Goal: Task Accomplishment & Management: Use online tool/utility

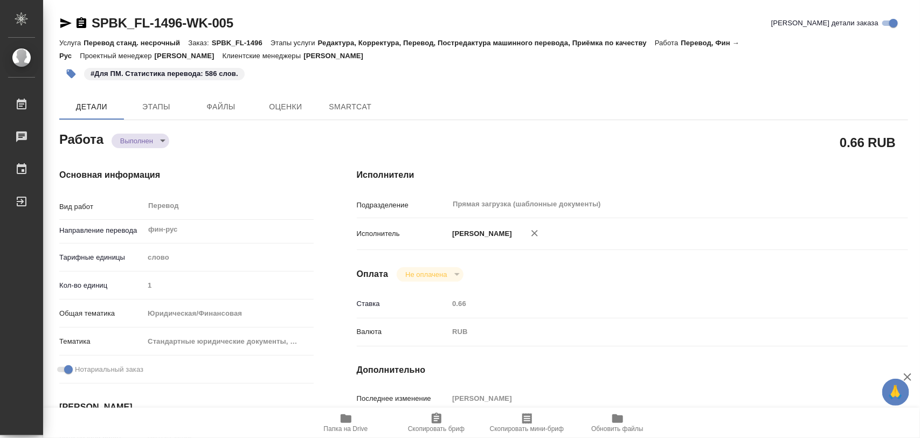
type textarea "x"
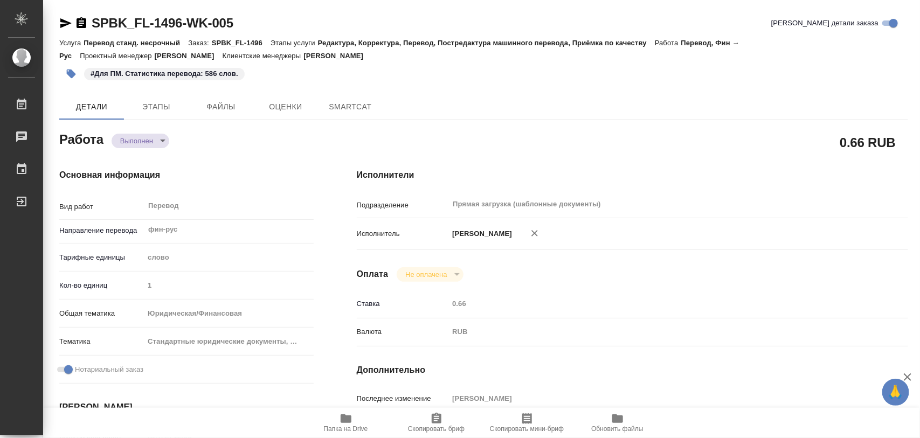
type textarea "x"
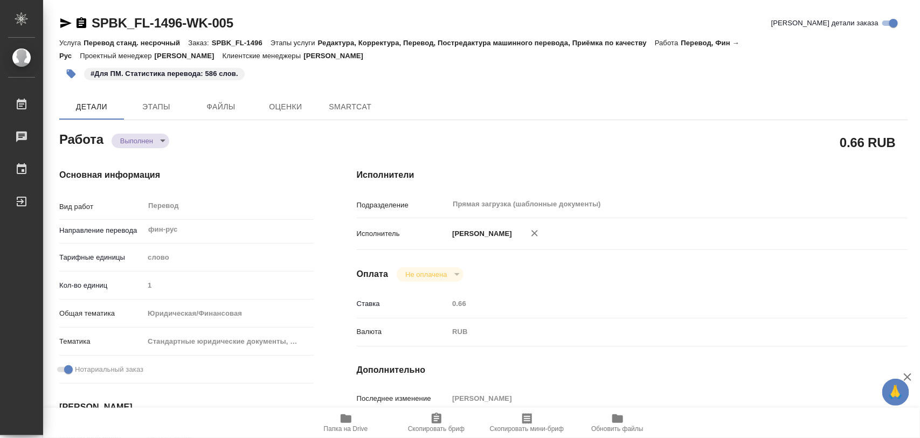
type textarea "x"
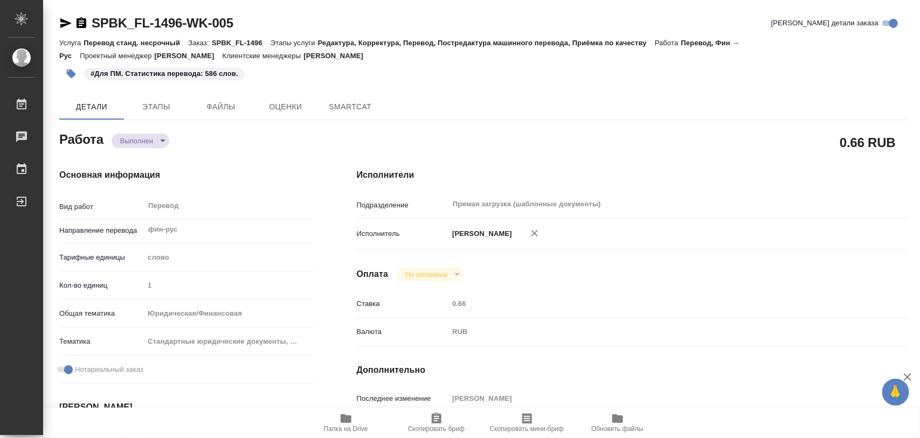
type textarea "x"
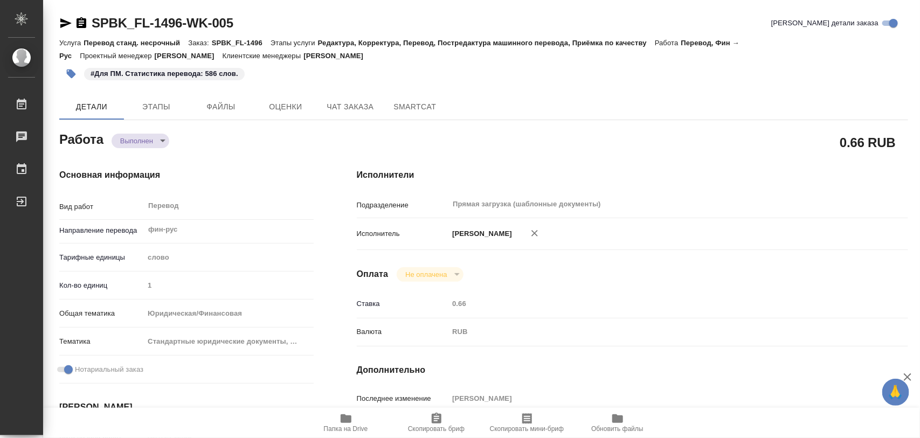
type textarea "x"
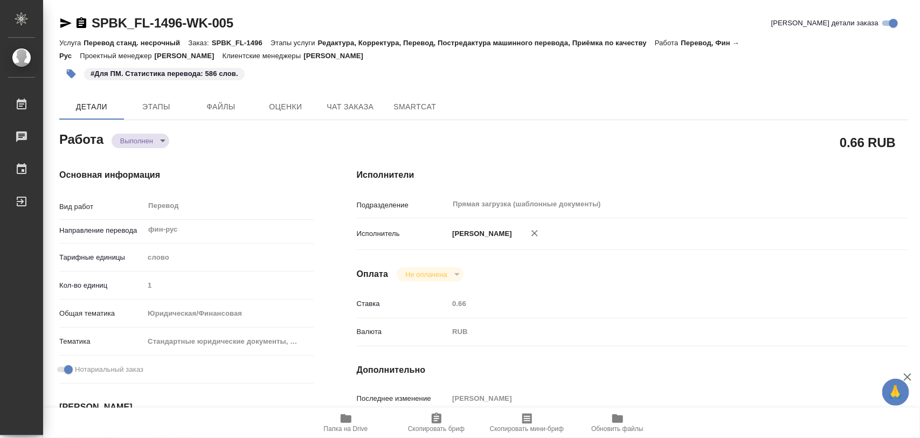
click at [353, 419] on span "Папка на Drive" at bounding box center [346, 422] width 78 height 20
type textarea "x"
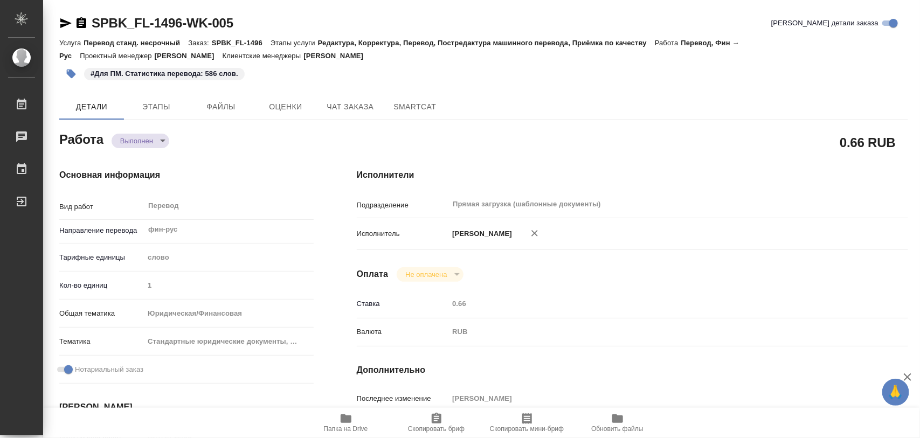
type textarea "x"
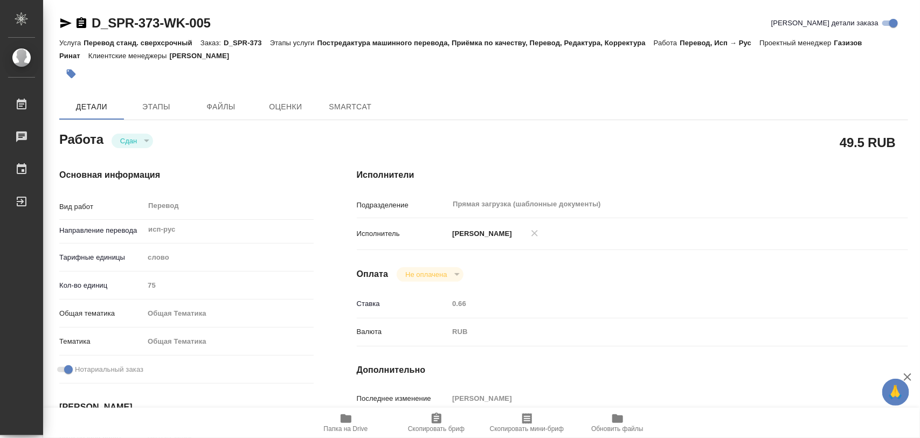
type textarea "x"
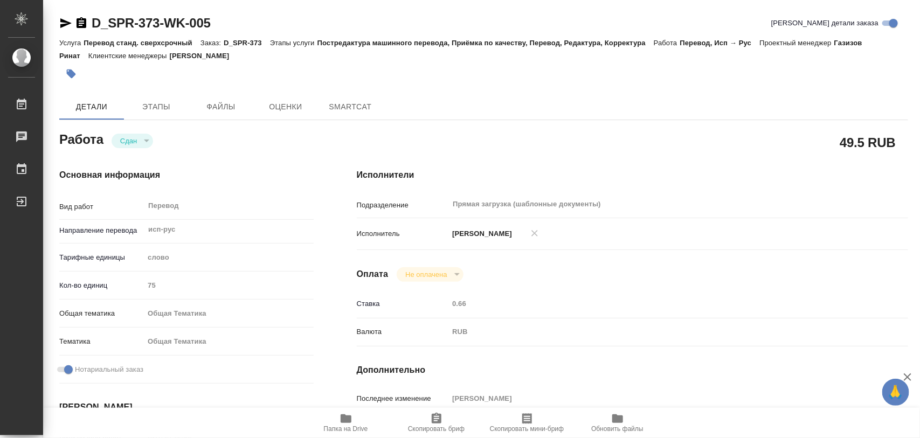
type textarea "x"
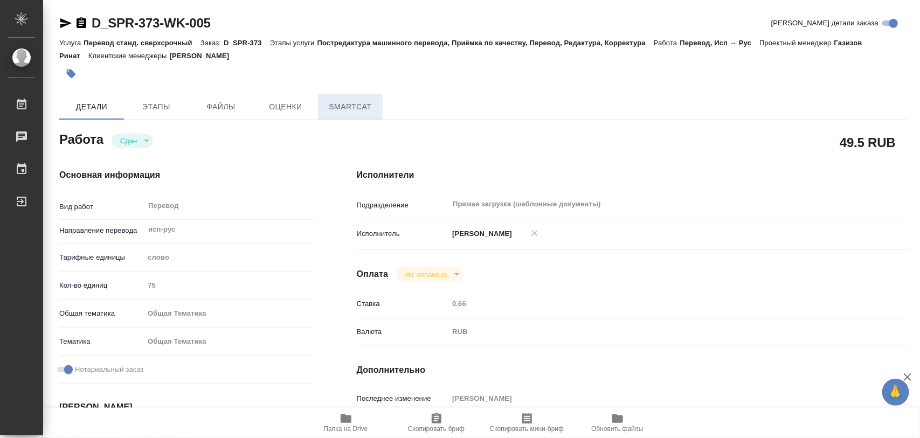
type textarea "x"
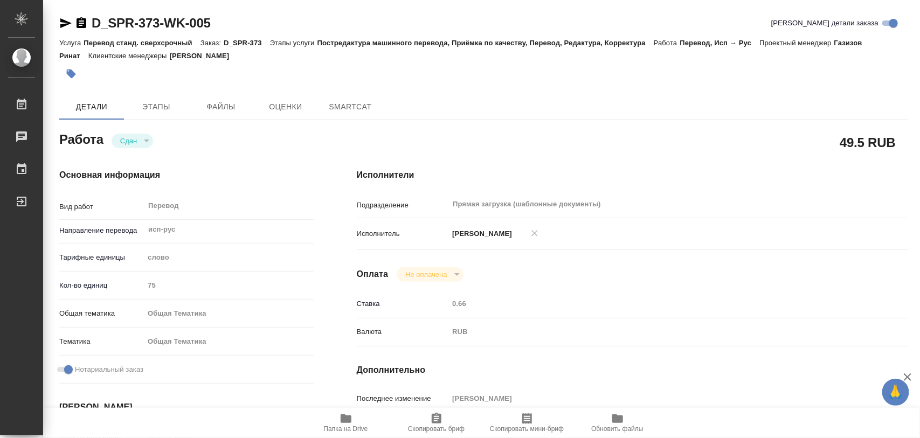
type textarea "x"
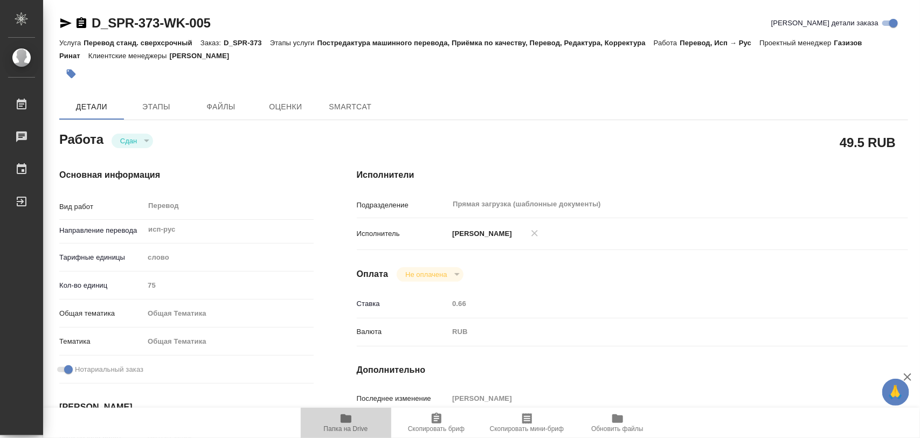
click at [350, 416] on icon "button" at bounding box center [345, 418] width 11 height 9
type textarea "x"
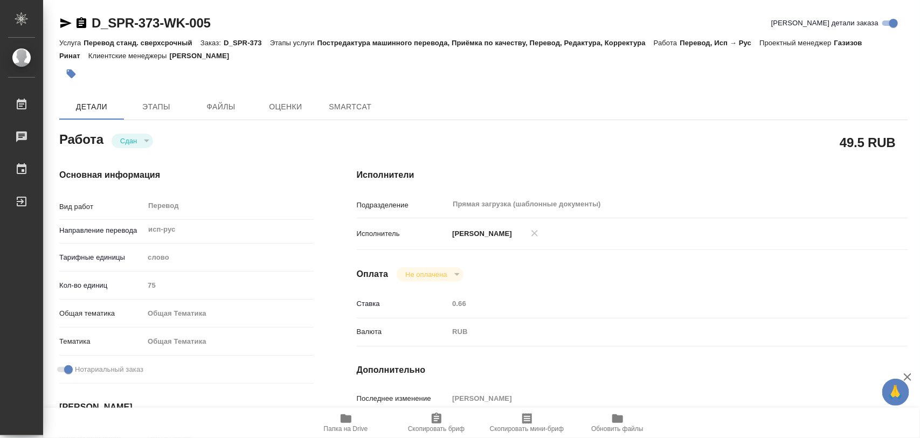
type textarea "x"
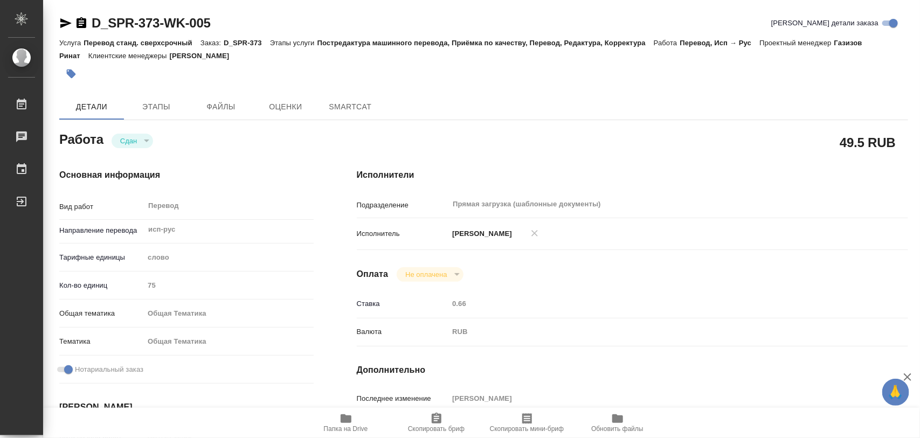
type textarea "x"
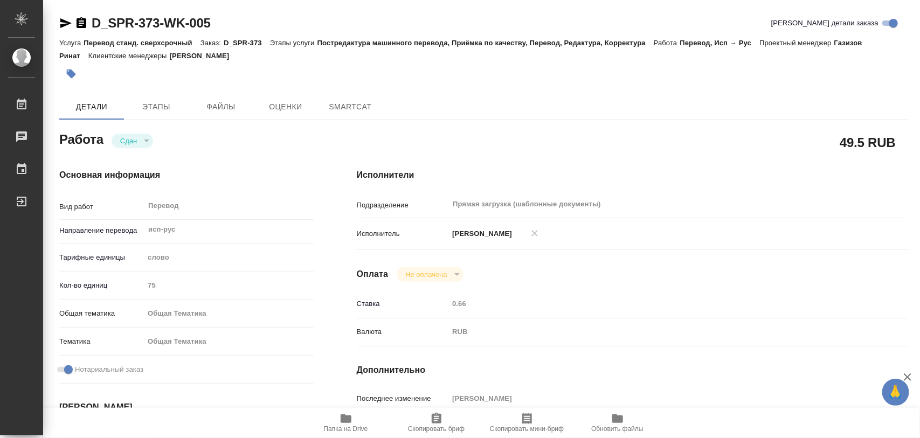
type textarea "x"
click at [342, 421] on icon "button" at bounding box center [345, 418] width 11 height 9
type textarea "x"
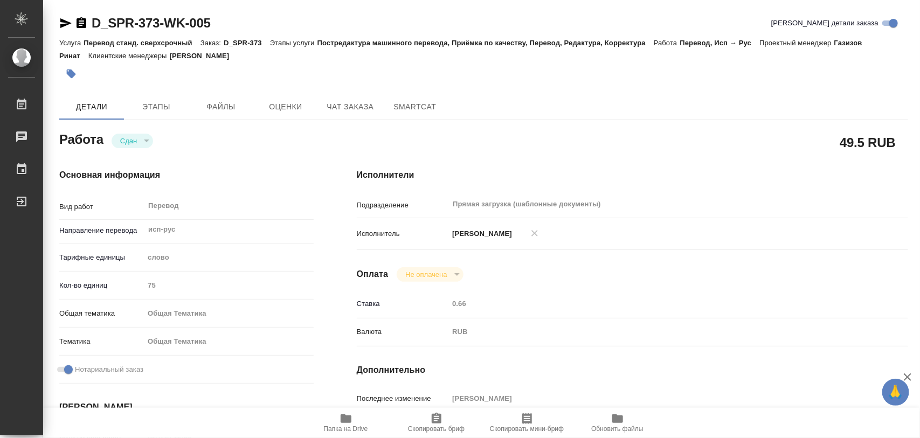
type textarea "x"
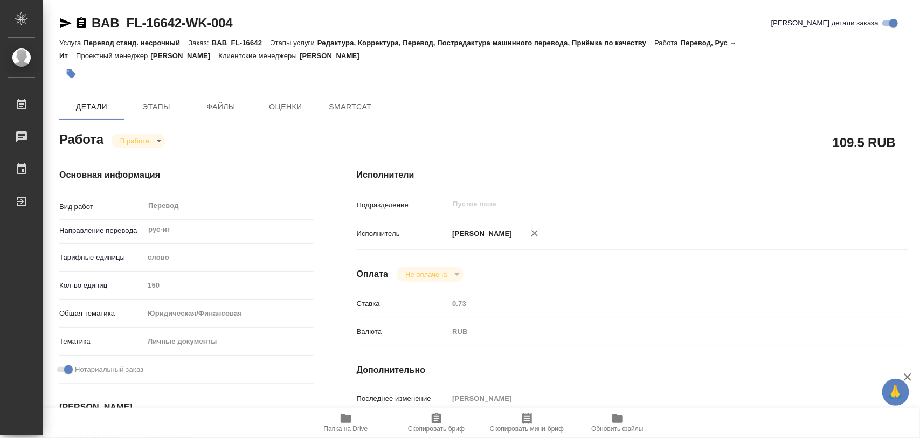
type textarea "x"
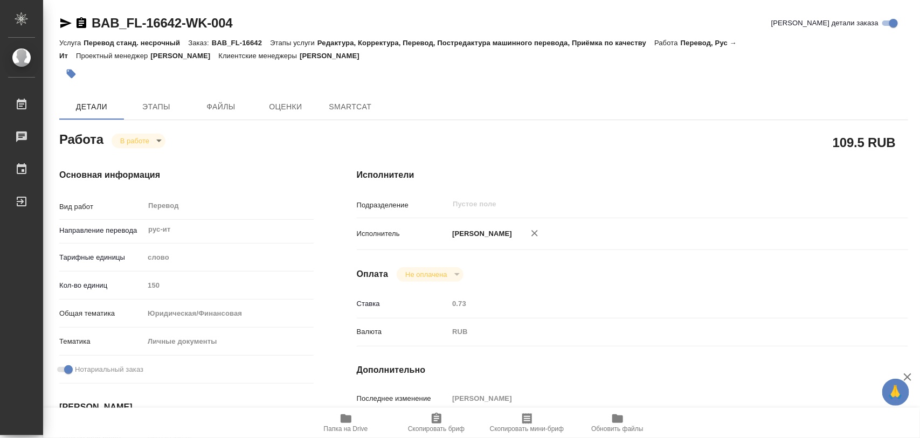
type textarea "x"
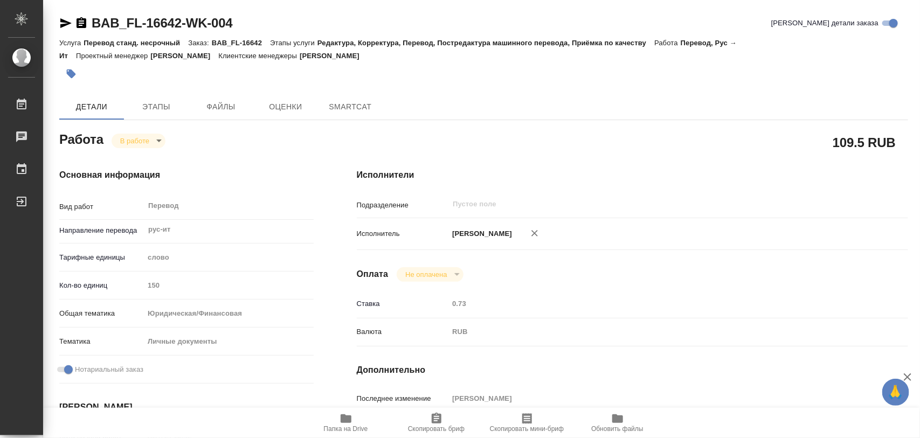
type textarea "x"
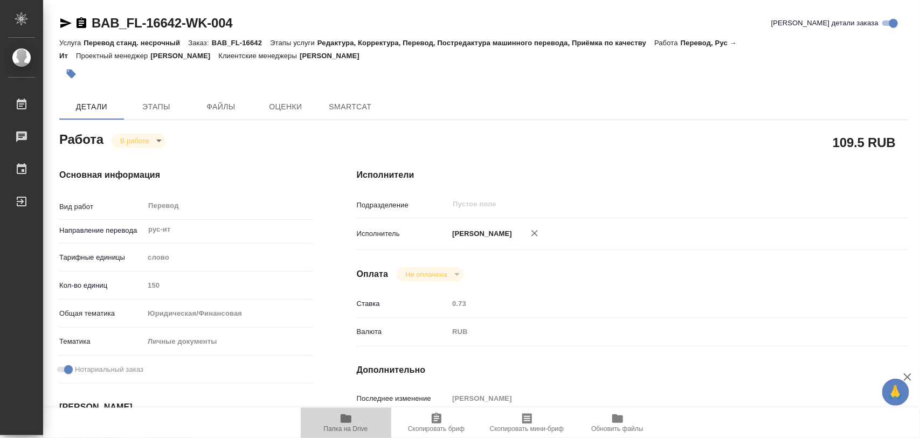
click at [343, 419] on icon "button" at bounding box center [345, 418] width 11 height 9
type textarea "x"
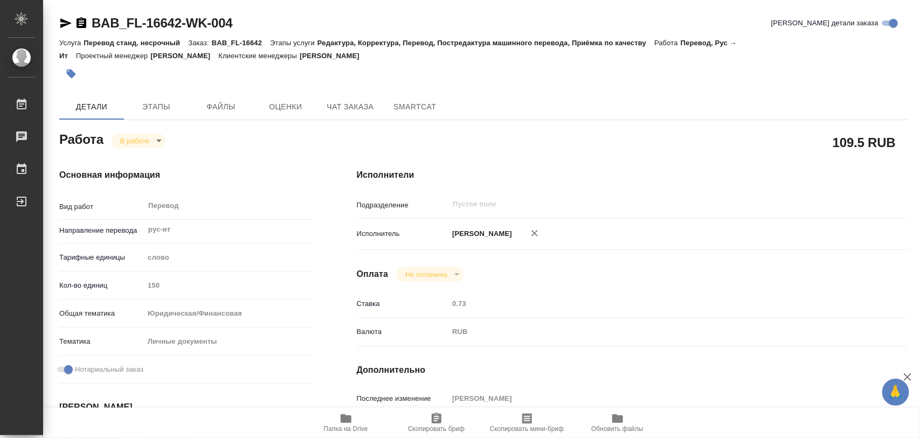
type textarea "x"
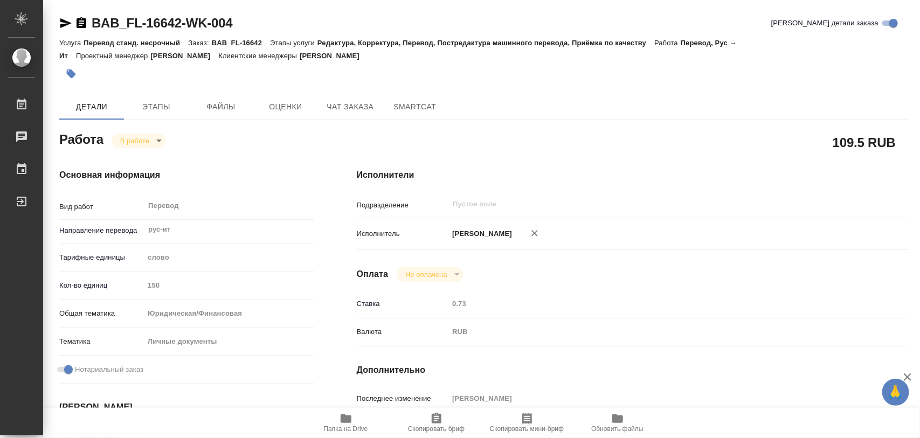
type textarea "x"
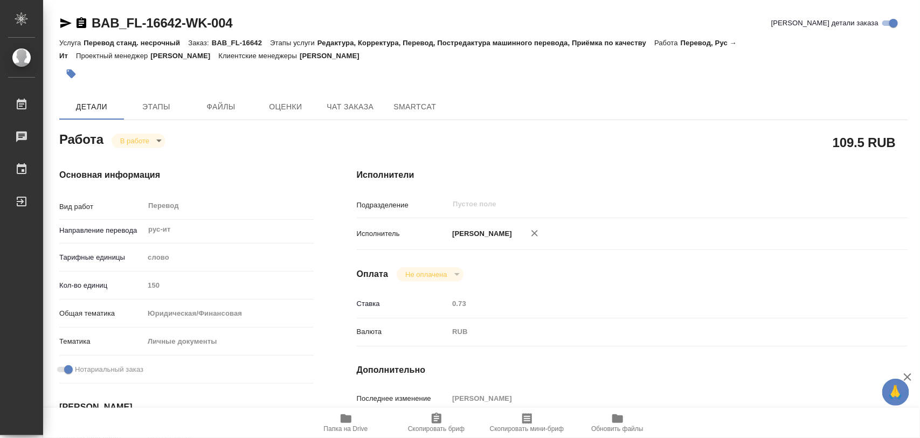
type textarea "x"
